Goal: Transaction & Acquisition: Purchase product/service

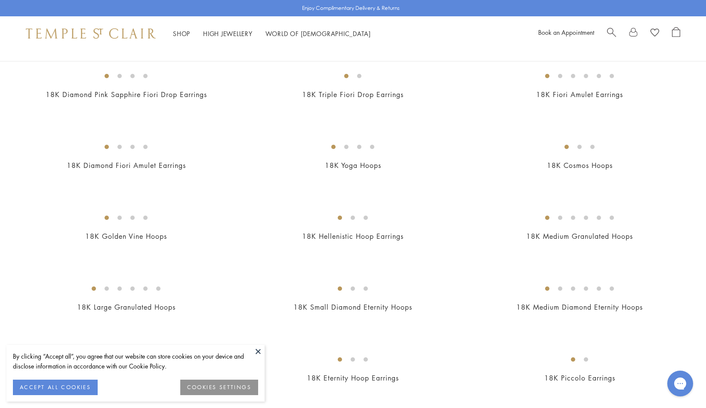
scroll to position [730, 0]
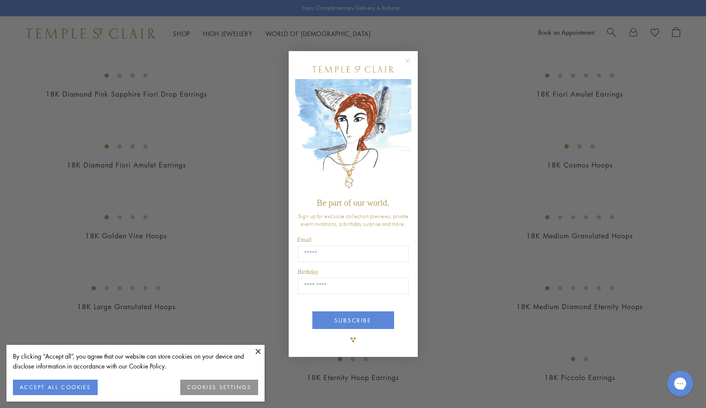
click at [410, 61] on circle "Close dialog" at bounding box center [407, 61] width 10 height 10
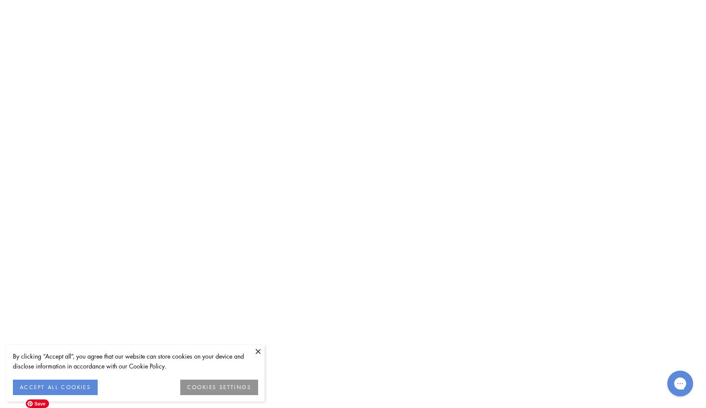
scroll to position [4836, 0]
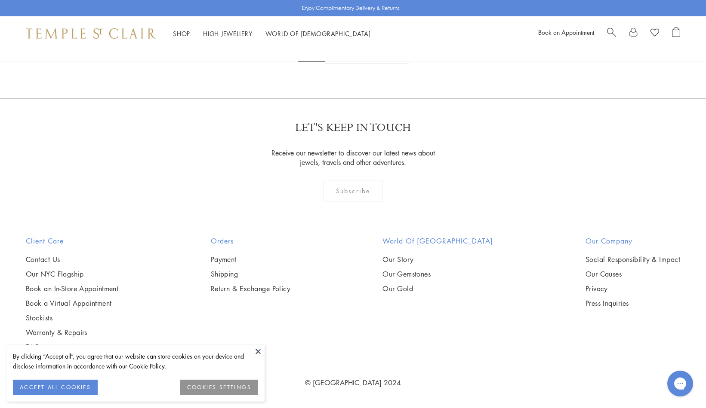
click at [339, 64] on link "2" at bounding box center [339, 52] width 28 height 24
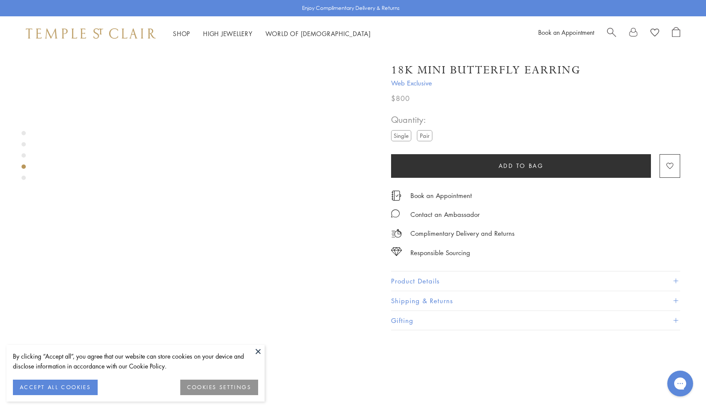
scroll to position [1025, 0]
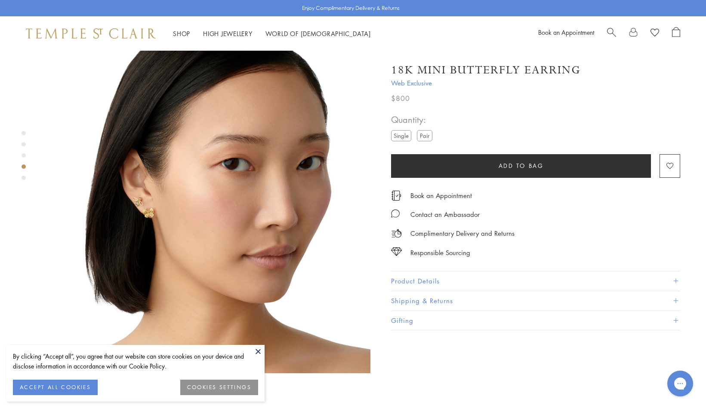
click at [421, 132] on label "Pair" at bounding box center [424, 135] width 15 height 11
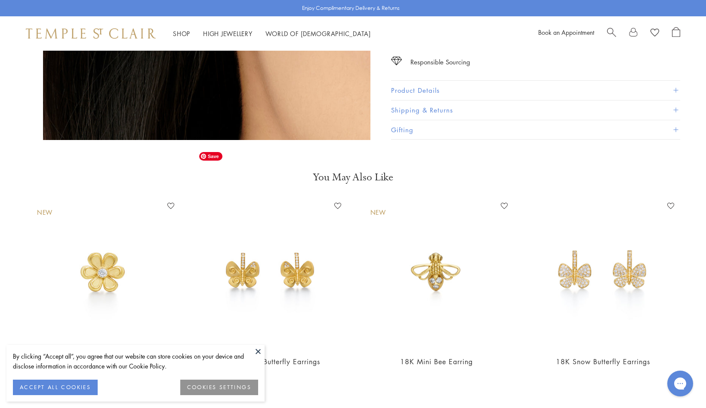
scroll to position [1647, 0]
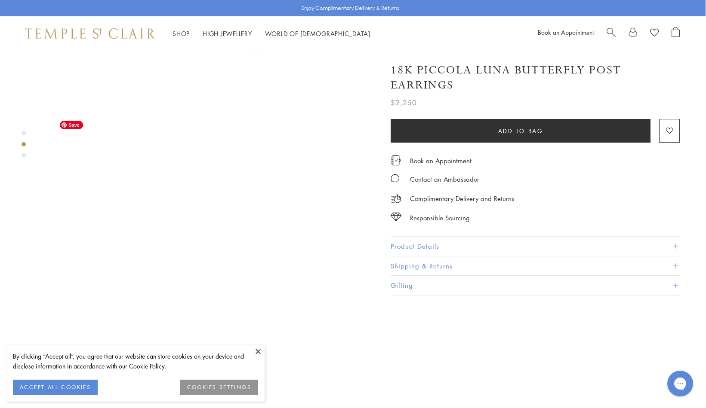
scroll to position [259, 0]
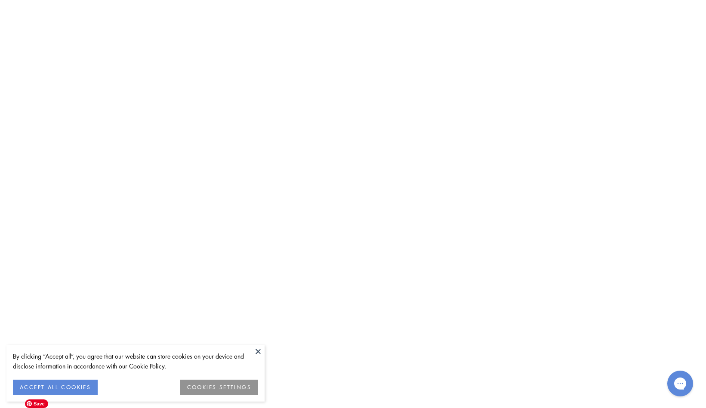
scroll to position [4395, 0]
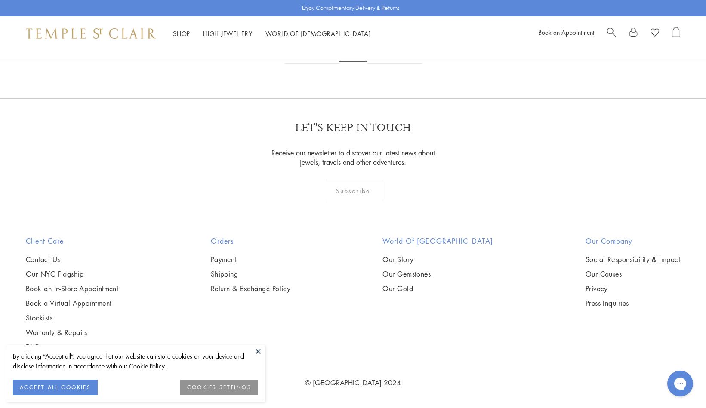
click at [383, 64] on link "3" at bounding box center [381, 52] width 28 height 24
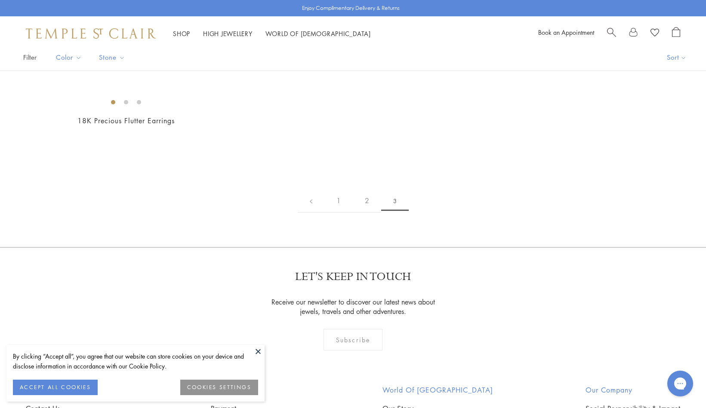
scroll to position [67, 0]
